Goal: Information Seeking & Learning: Learn about a topic

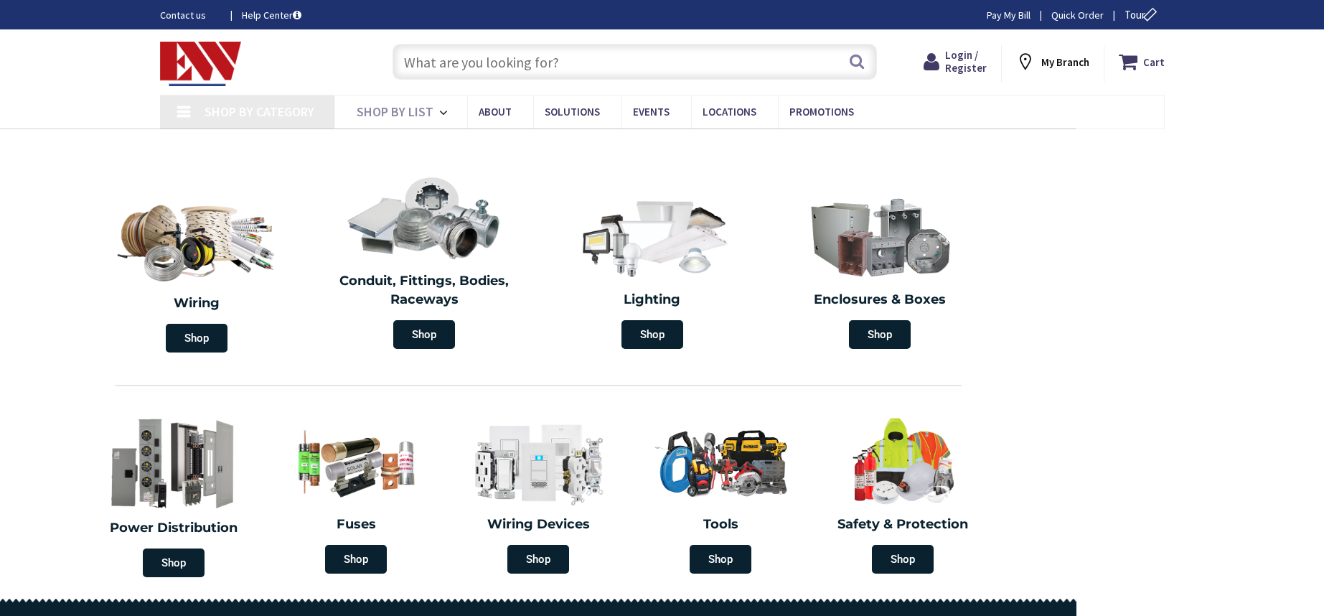
type input "[STREET_ADDRESS]"
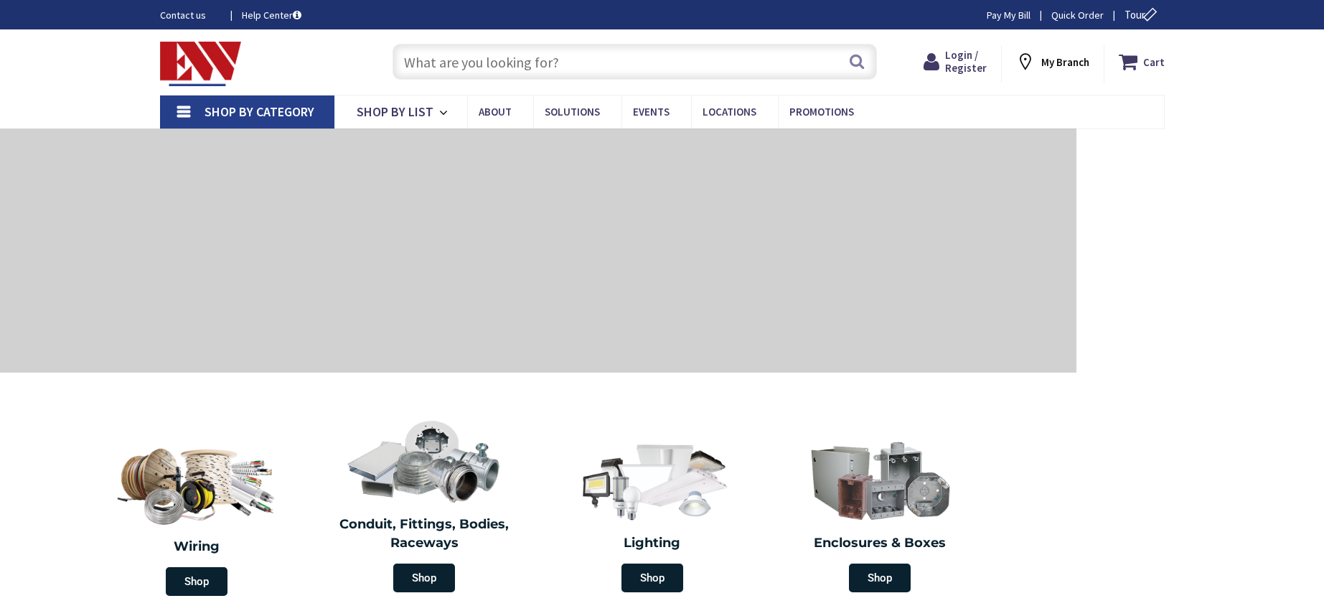
click at [657, 59] on input "text" at bounding box center [635, 62] width 484 height 36
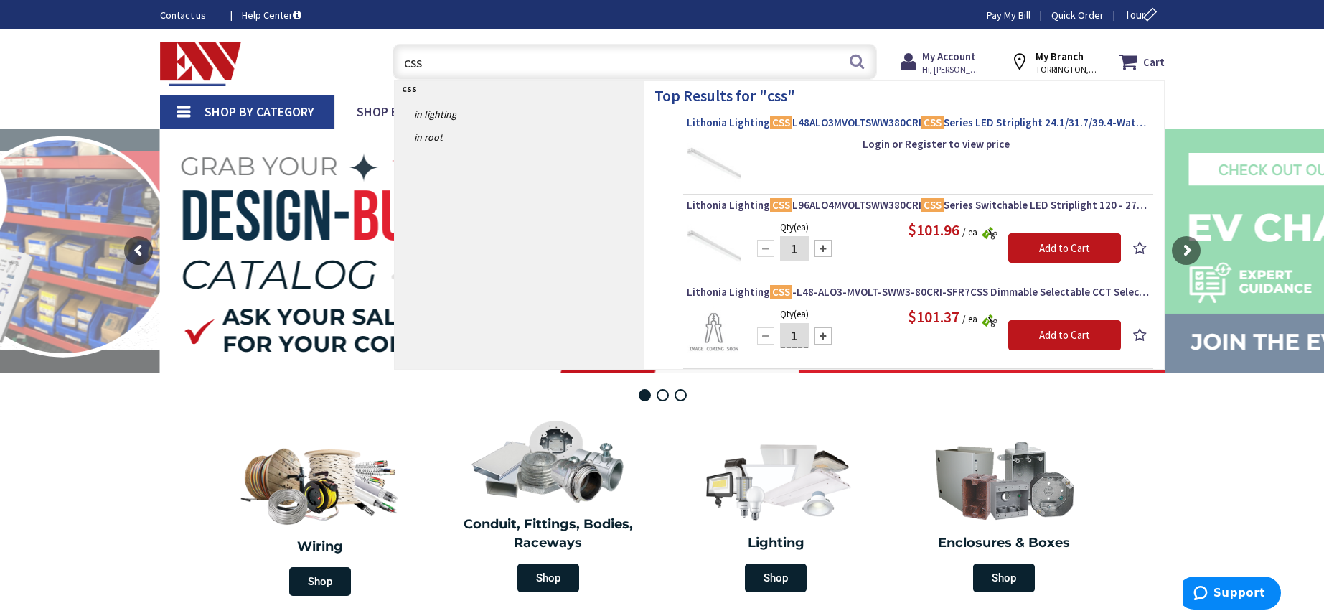
type input "css"
click at [860, 126] on span "Lithonia Lighting CSS L48ALO3MVOLTSWW380CRI CSS Series LED Striplight 24.1/31.7…" at bounding box center [918, 123] width 463 height 14
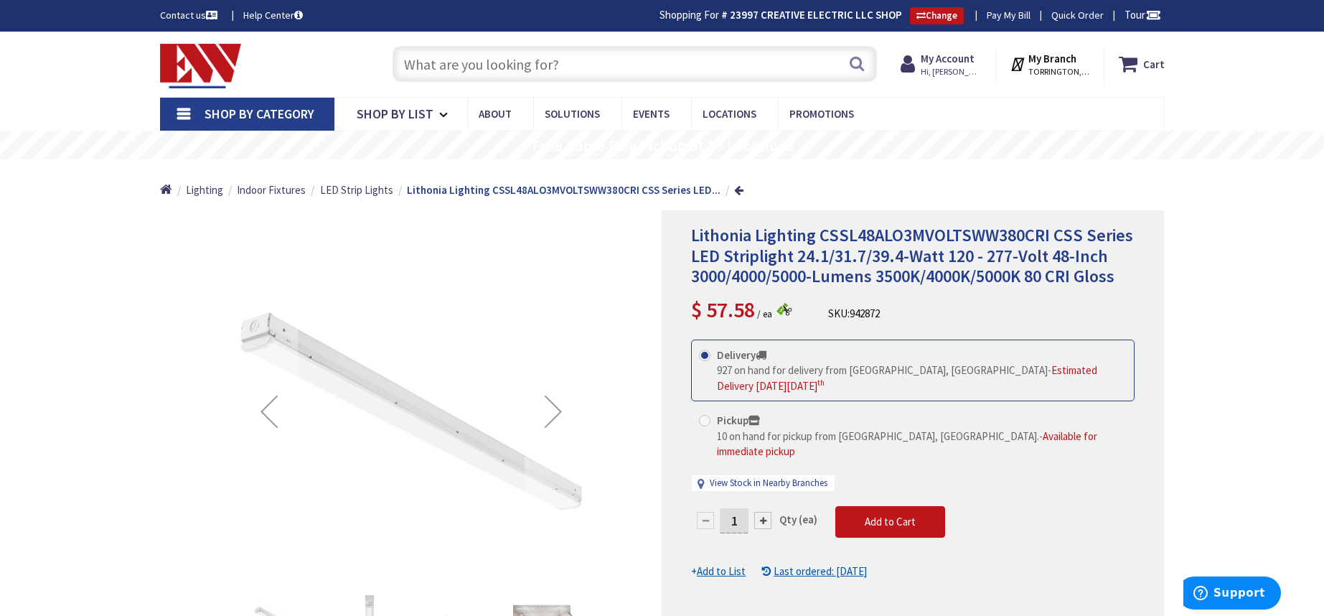
drag, startPoint x: 586, startPoint y: 68, endPoint x: 344, endPoint y: 50, distance: 243.3
click at [344, 50] on div "Toggle Nav Search Cart My Cart Close" at bounding box center [662, 64] width 1026 height 48
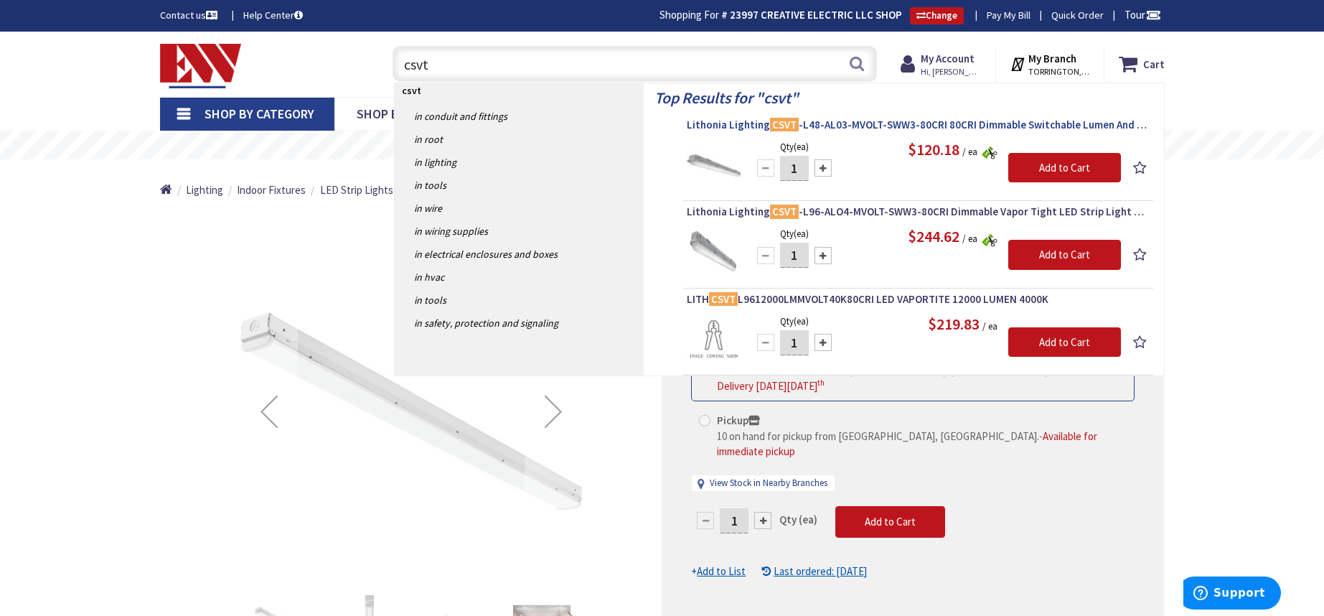
type input "csvt"
click at [864, 125] on span "Lithonia Lighting CSVT -L48-AL03-MVOLT-SWW3-80CRI 80CRI Dimmable Switchable Lum…" at bounding box center [918, 125] width 463 height 14
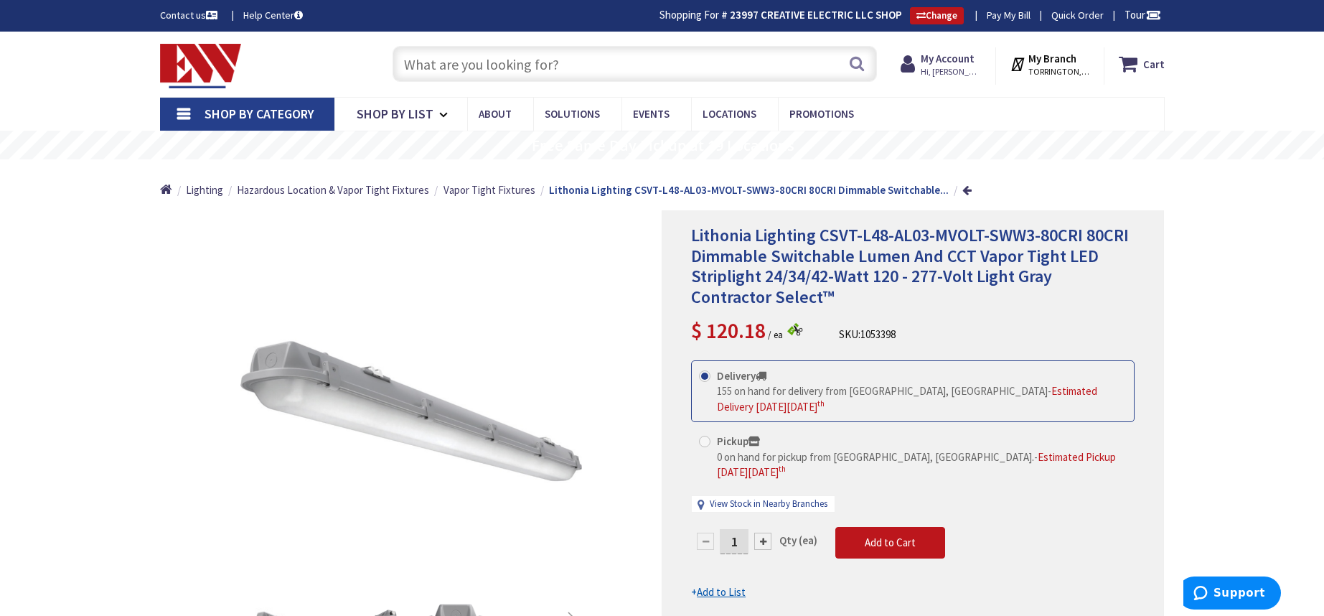
click at [614, 65] on input "text" at bounding box center [635, 64] width 484 height 36
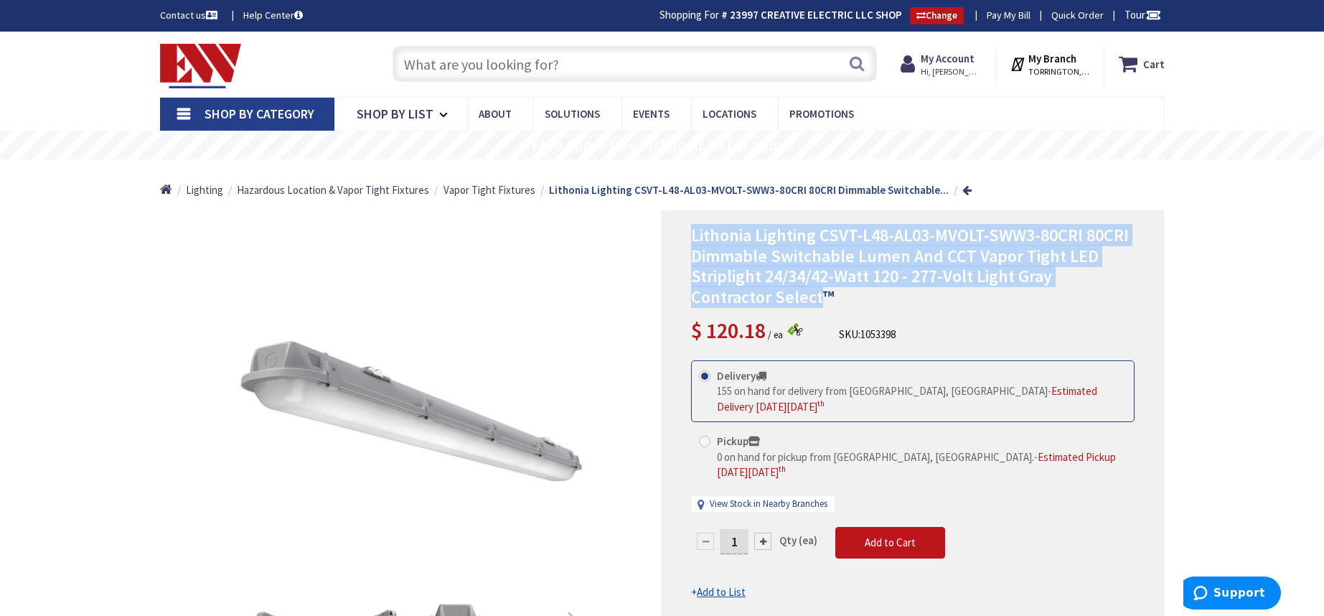
drag, startPoint x: 693, startPoint y: 238, endPoint x: 819, endPoint y: 293, distance: 137.6
click at [819, 293] on span "Lithonia Lighting CSVT-L48-AL03-MVOLT-SWW3-80CRI 80CRI Dimmable Switchable Lume…" at bounding box center [910, 266] width 438 height 84
copy span "Lithonia Lighting CSVT-L48-AL03-MVOLT-SWW3-80CRI 80CRI Dimmable Switchable Lume…"
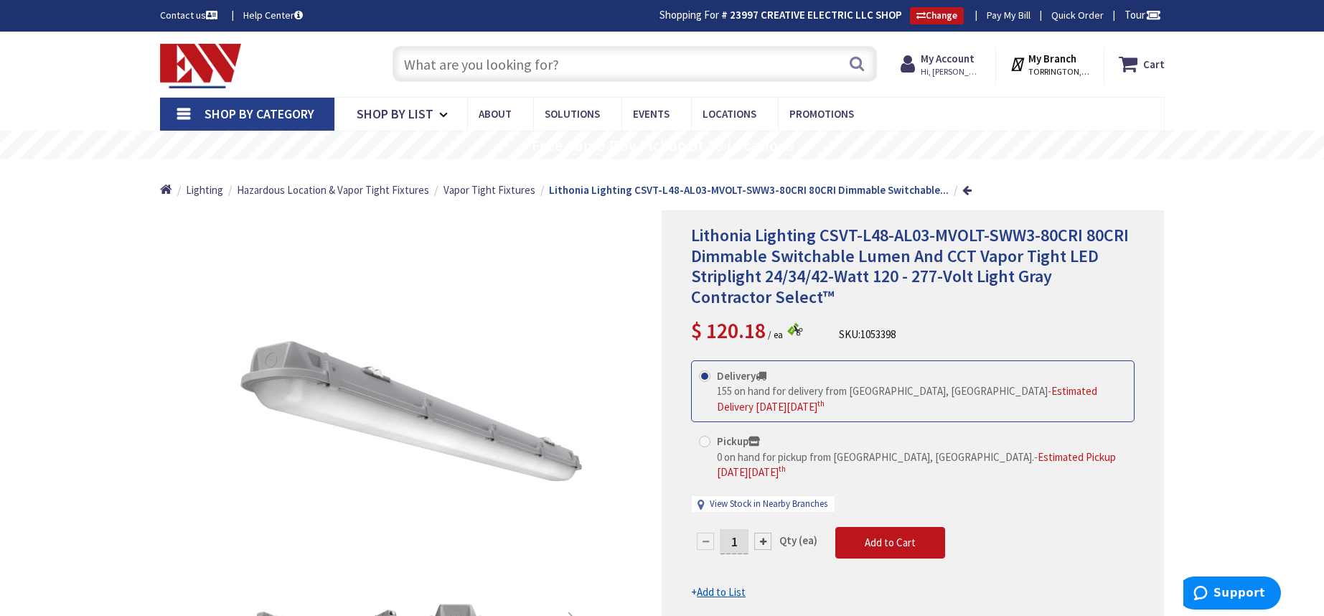
drag, startPoint x: 560, startPoint y: 61, endPoint x: 379, endPoint y: 59, distance: 180.9
click at [379, 59] on div "Search" at bounding box center [631, 63] width 513 height 46
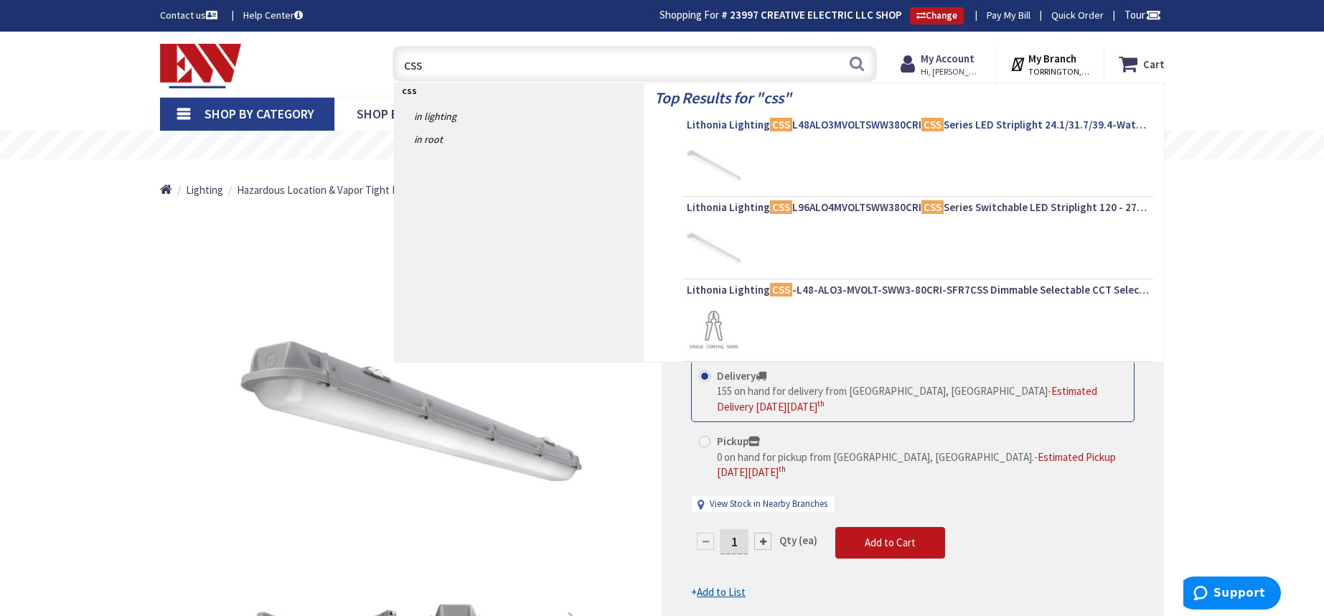
type input "css"
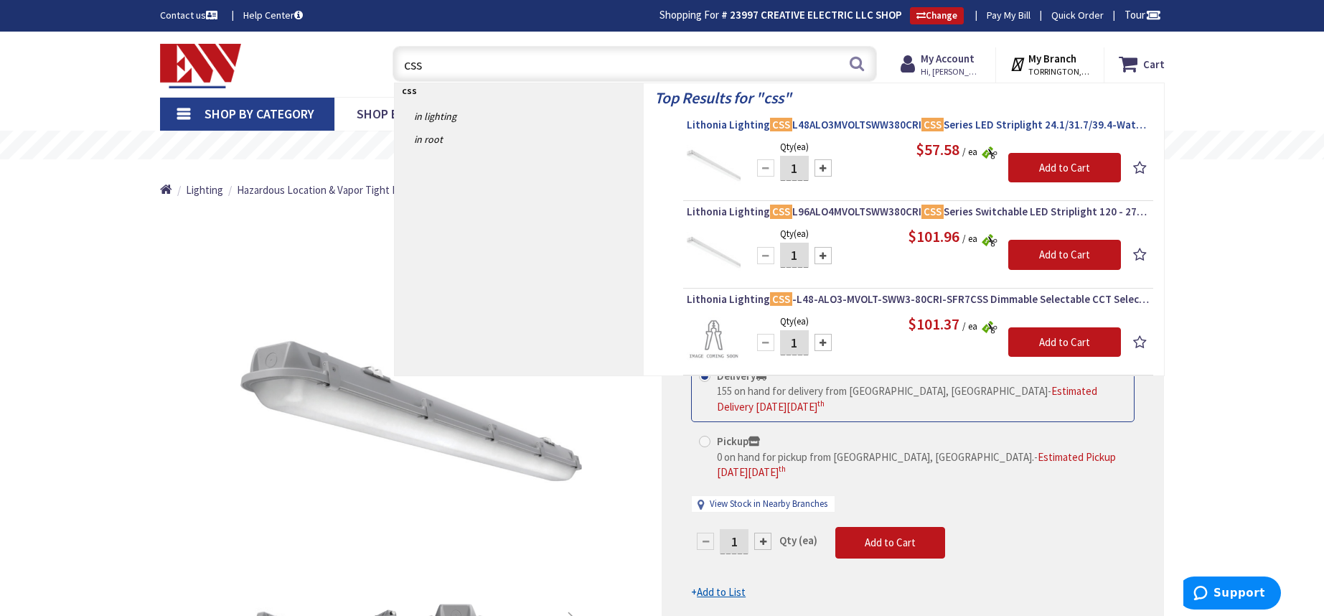
click at [826, 128] on span "Lithonia Lighting CSS L48ALO3MVOLTSWW380CRI CSS Series LED Striplight 24.1/31.7…" at bounding box center [918, 125] width 463 height 14
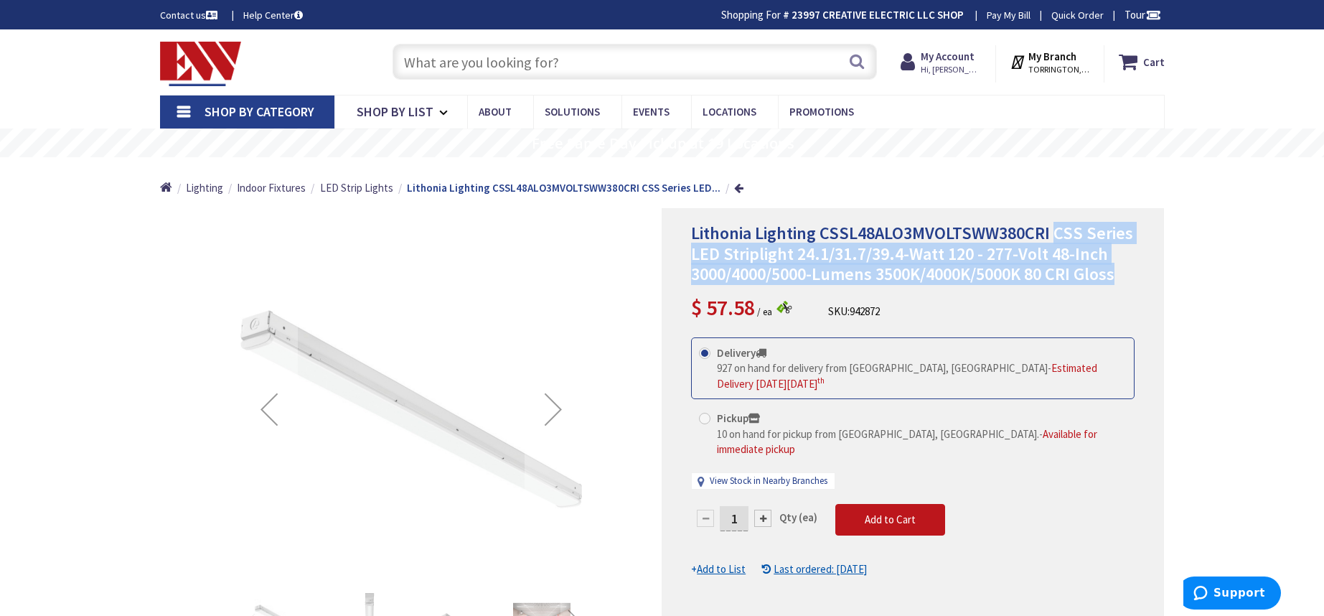
drag, startPoint x: 1055, startPoint y: 230, endPoint x: 1120, endPoint y: 270, distance: 75.7
click at [1120, 270] on h1 "Lithonia Lighting CSSL48ALO3MVOLTSWW380CRI CSS Series LED Striplight 24.1/31.7/…" at bounding box center [913, 254] width 444 height 62
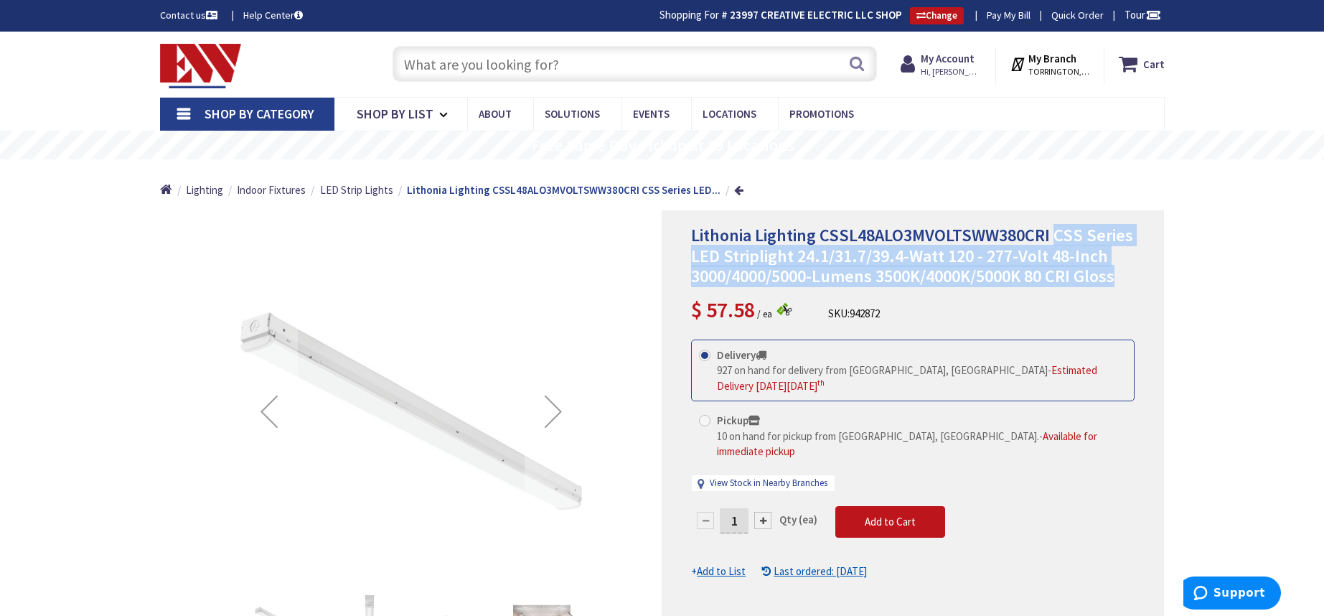
copy span "CSS Series LED Striplight 24.1/31.7/39.4-Watt 120 - 277-Volt 48-Inch 3000/4000/…"
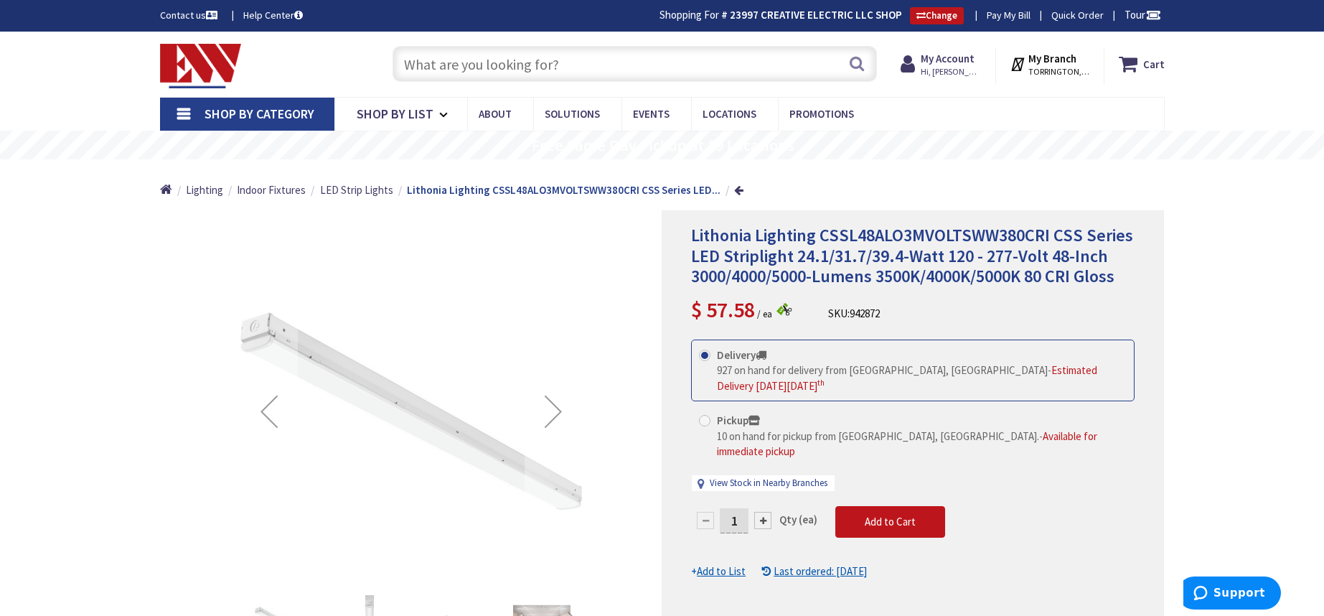
drag, startPoint x: 563, startPoint y: 64, endPoint x: 421, endPoint y: 63, distance: 142.1
click at [421, 63] on input "text" at bounding box center [635, 64] width 484 height 36
drag, startPoint x: 572, startPoint y: 60, endPoint x: 418, endPoint y: 60, distance: 153.6
click at [418, 60] on input "text" at bounding box center [635, 64] width 484 height 36
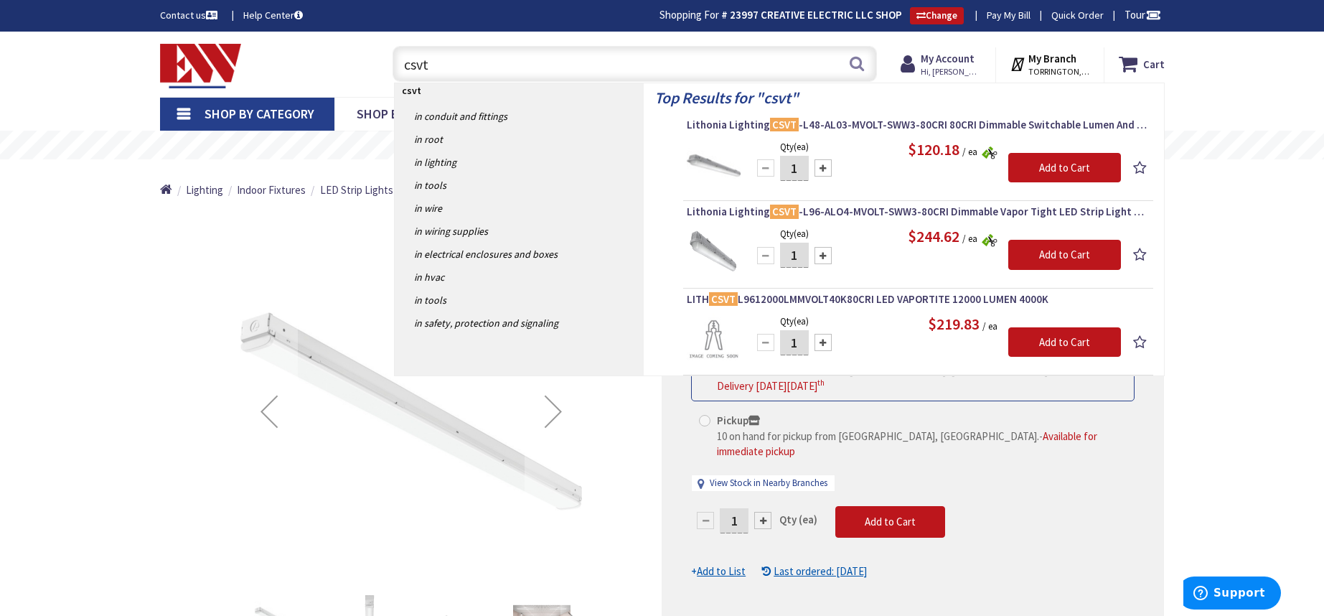
type input "csvt"
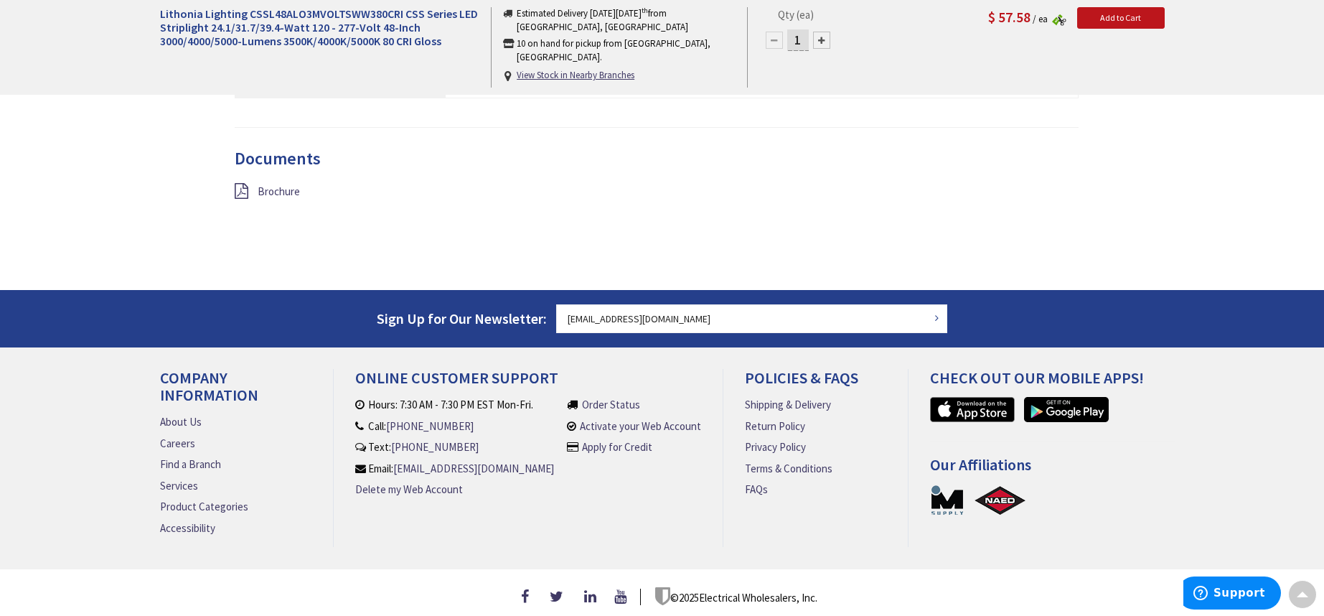
scroll to position [1374, 0]
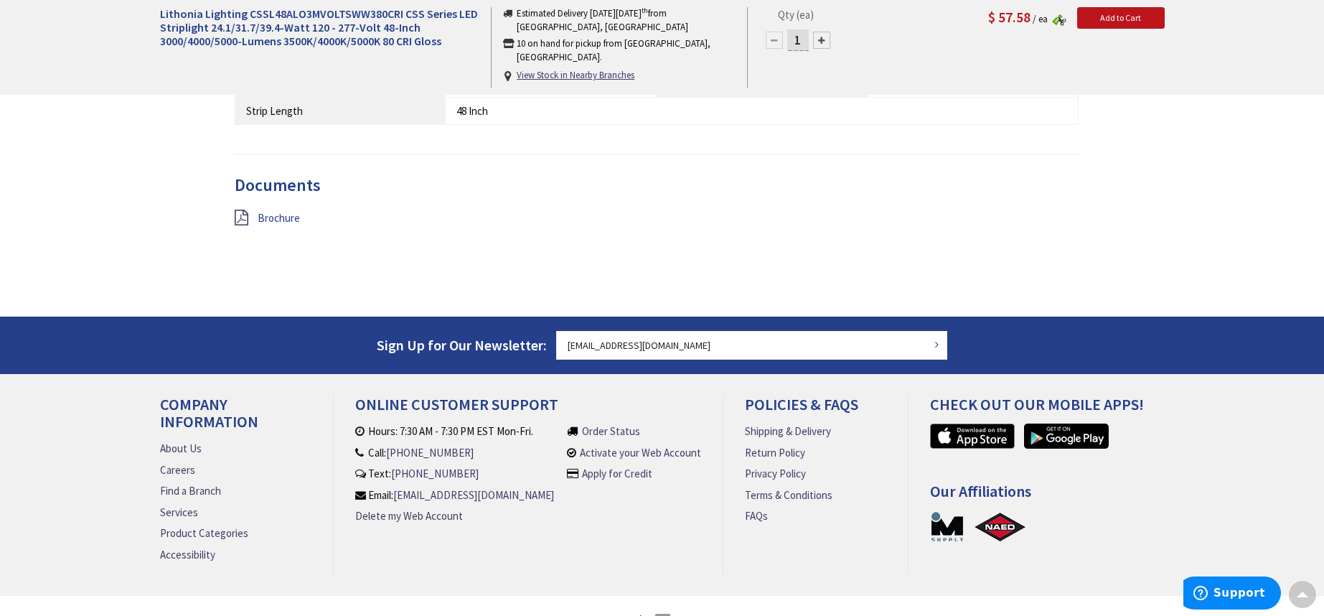
click at [276, 211] on span "Brochure" at bounding box center [279, 218] width 42 height 14
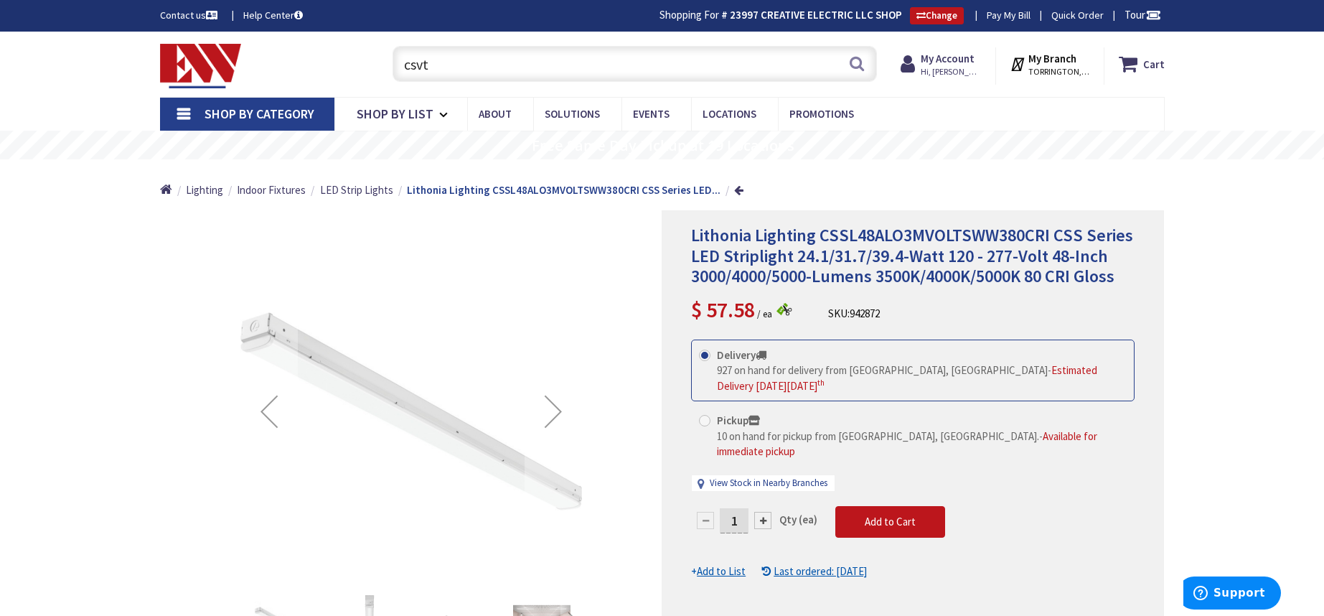
drag, startPoint x: 492, startPoint y: 64, endPoint x: 439, endPoint y: 62, distance: 53.1
click at [439, 62] on input "csvt" at bounding box center [635, 64] width 484 height 36
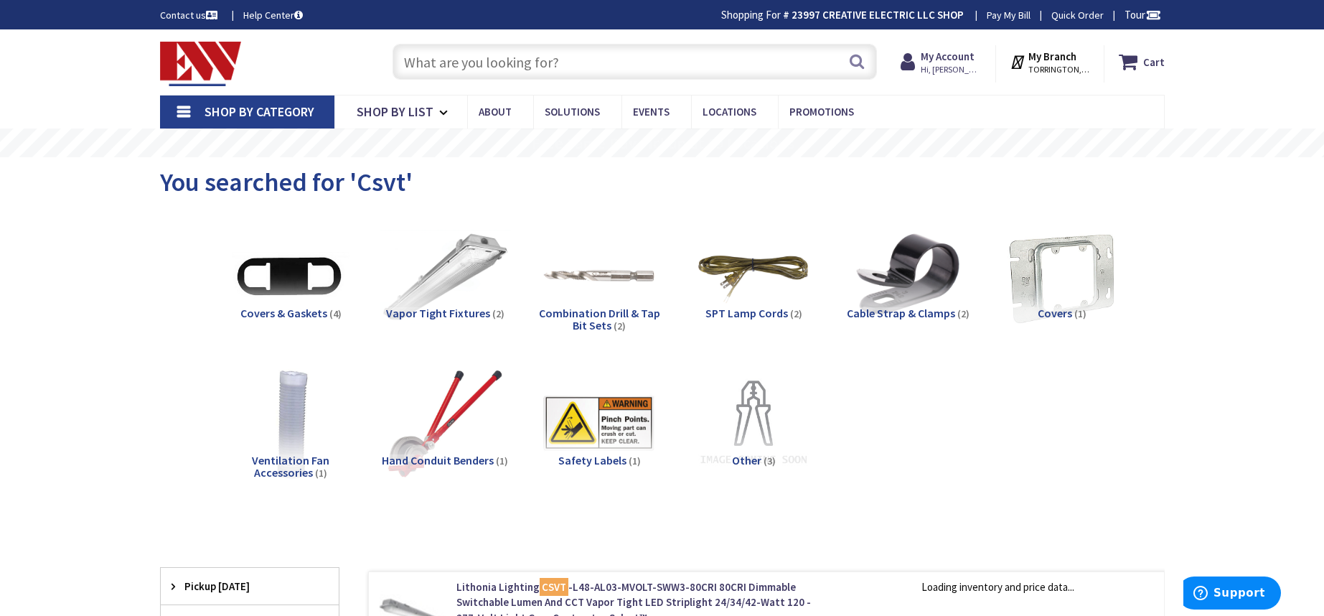
click at [463, 257] on img at bounding box center [445, 277] width 130 height 130
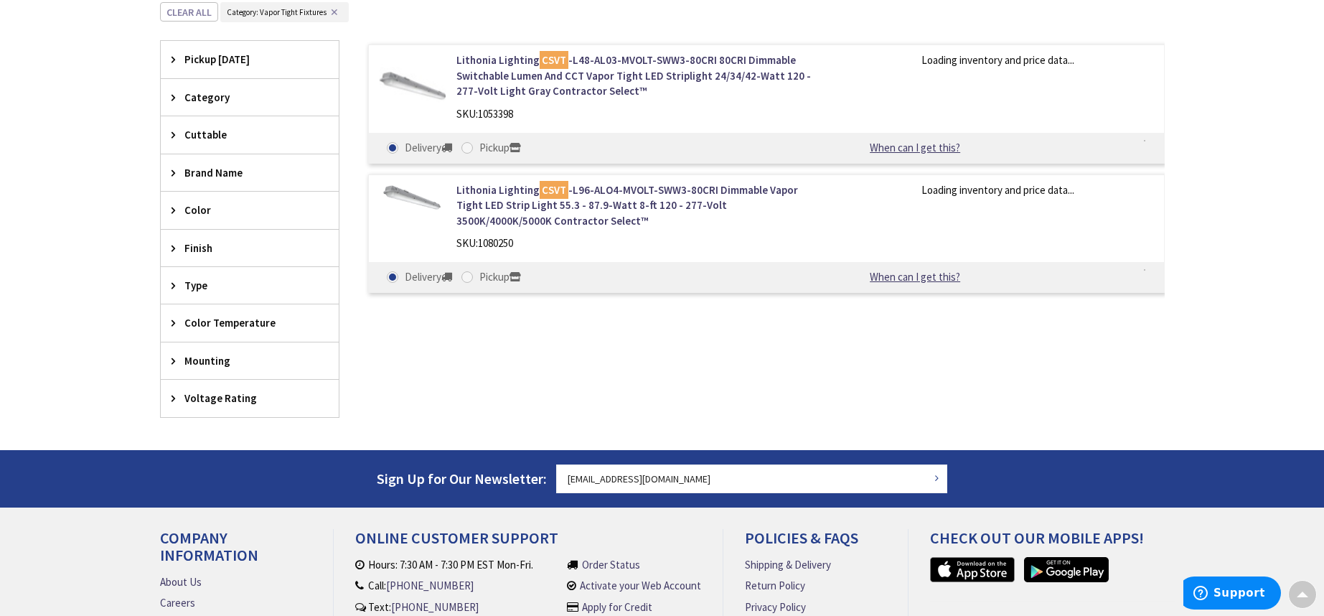
scroll to position [512, 0]
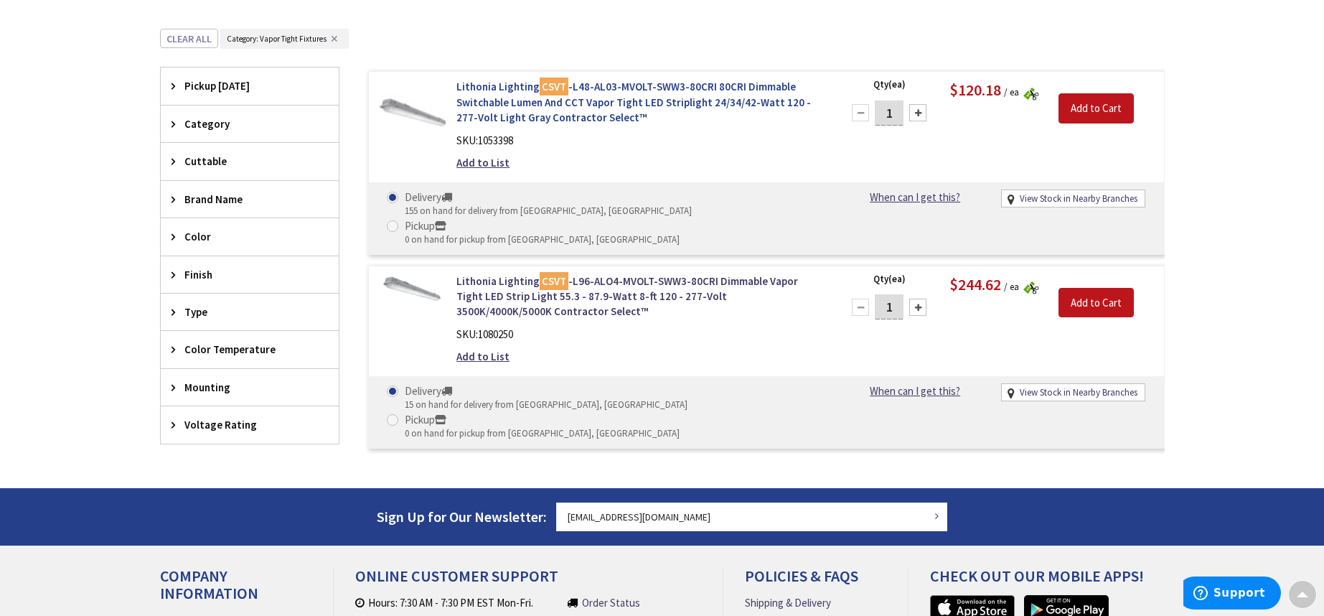
click at [497, 102] on link "Lithonia Lighting CSVT -L48-AL03-MVOLT-SWW3-80CRI 80CRI Dimmable Switchable Lum…" at bounding box center [638, 102] width 365 height 46
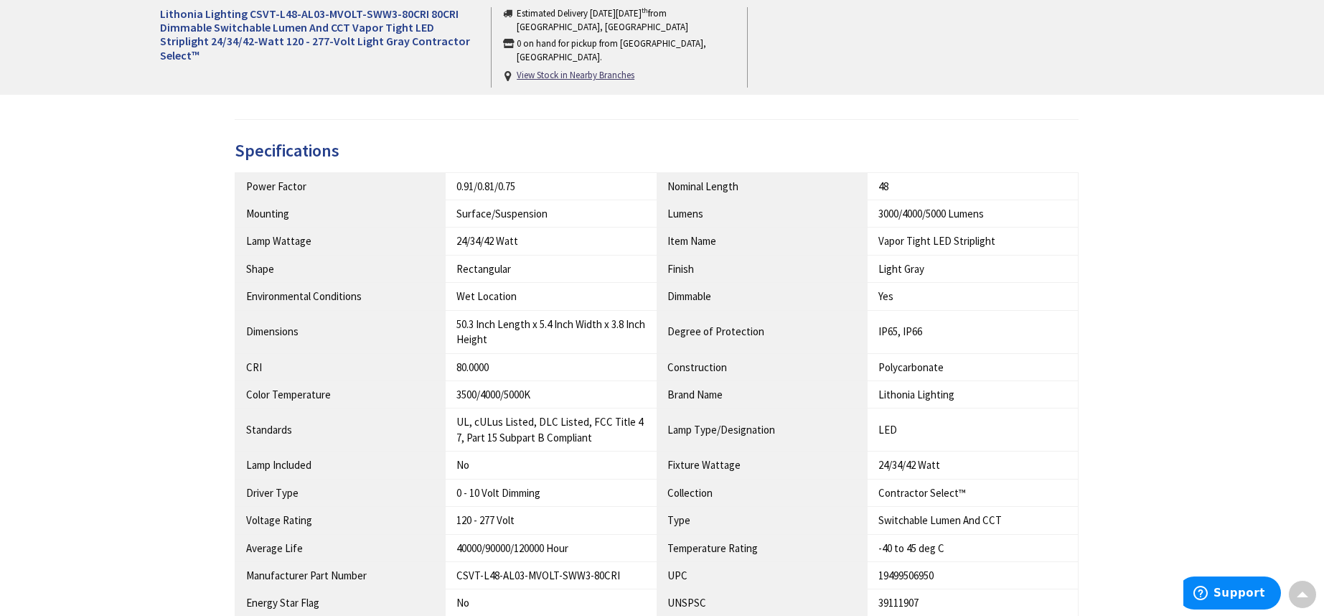
scroll to position [1199, 0]
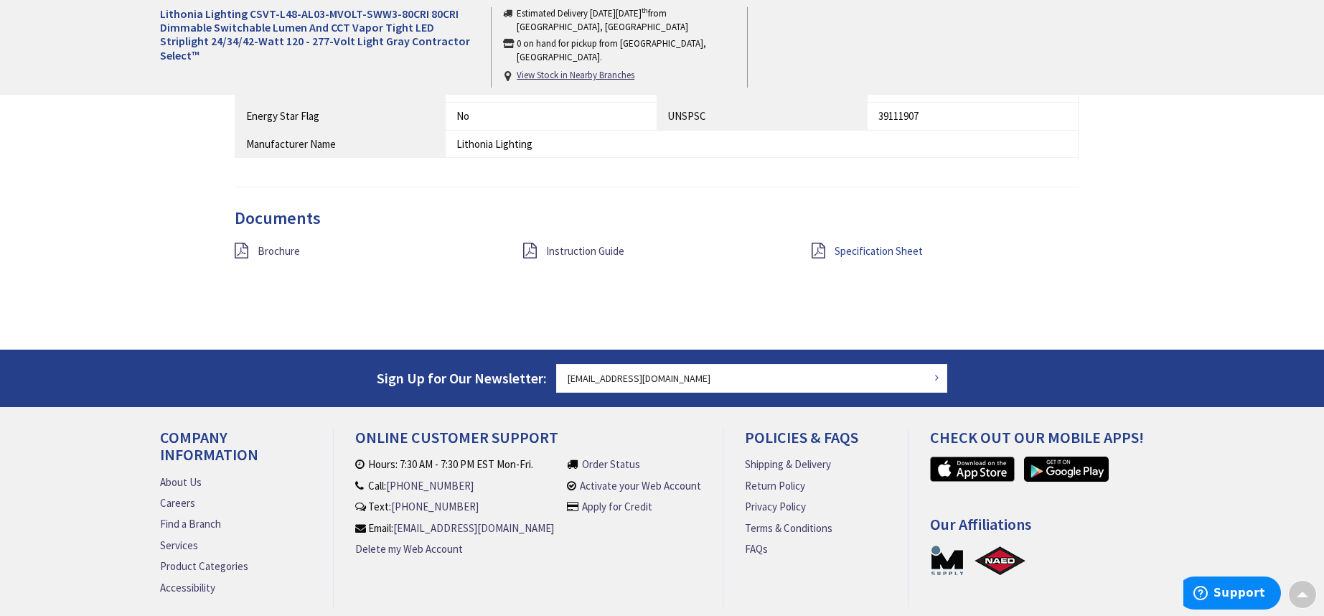
click at [897, 245] on span "Specification Sheet" at bounding box center [879, 251] width 88 height 14
